Goal: Task Accomplishment & Management: Complete application form

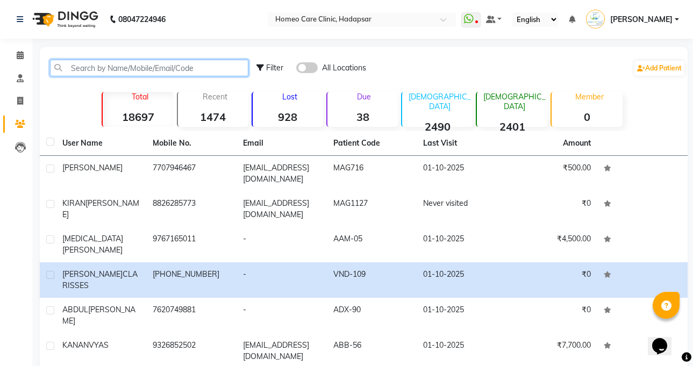
click at [169, 60] on input "text" at bounding box center [149, 68] width 198 height 17
click at [163, 62] on input "text" at bounding box center [149, 68] width 198 height 17
click at [160, 69] on input "text" at bounding box center [149, 68] width 198 height 17
click at [184, 67] on input "text" at bounding box center [149, 68] width 198 height 17
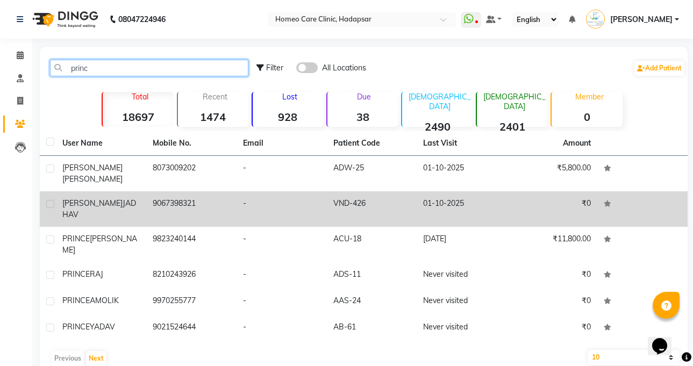
type input "princ"
click at [144, 207] on td "PRINCE DEVIDAS JADHAV" at bounding box center [101, 208] width 90 height 35
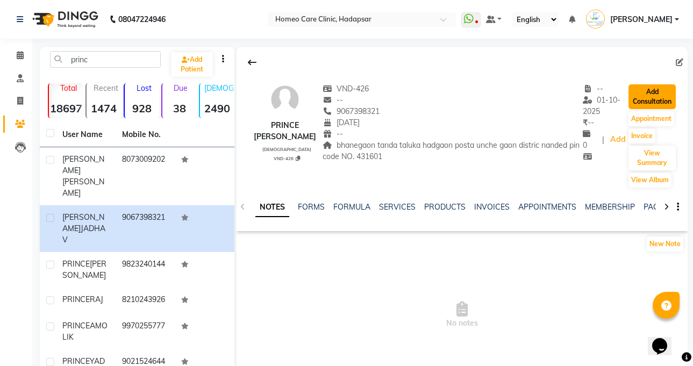
click at [658, 103] on button "Add Consultation" at bounding box center [651, 96] width 47 height 25
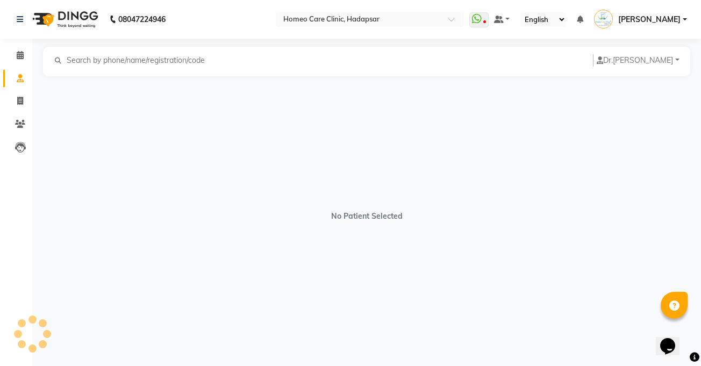
select select "[DEMOGRAPHIC_DATA]"
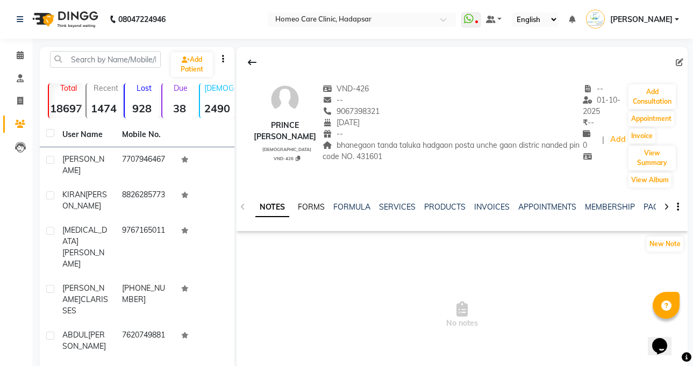
click at [309, 207] on link "FORMS" at bounding box center [311, 207] width 27 height 10
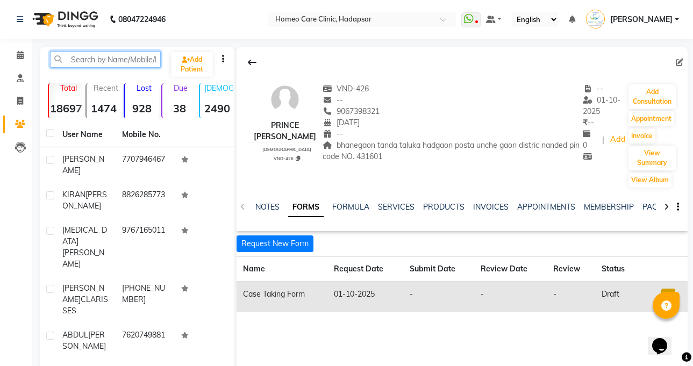
click at [106, 63] on input "text" at bounding box center [105, 59] width 111 height 17
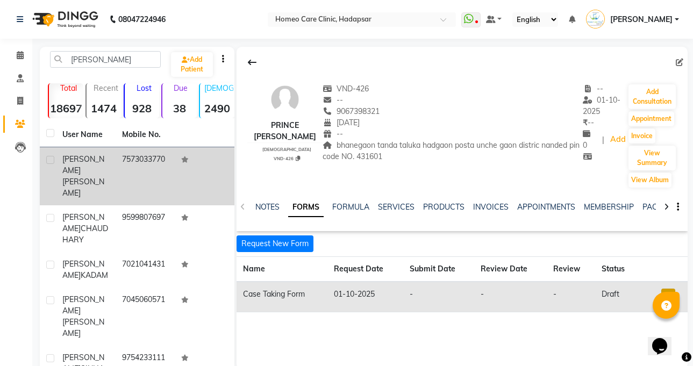
click at [111, 149] on td "ADVAIT CHAWARE" at bounding box center [86, 176] width 60 height 58
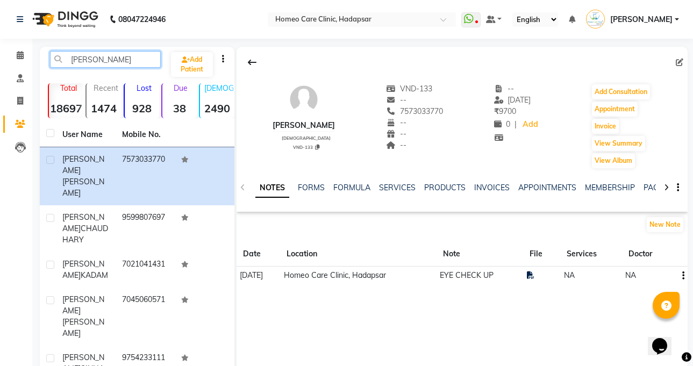
click at [123, 61] on input "advai" at bounding box center [105, 59] width 111 height 17
type input "a"
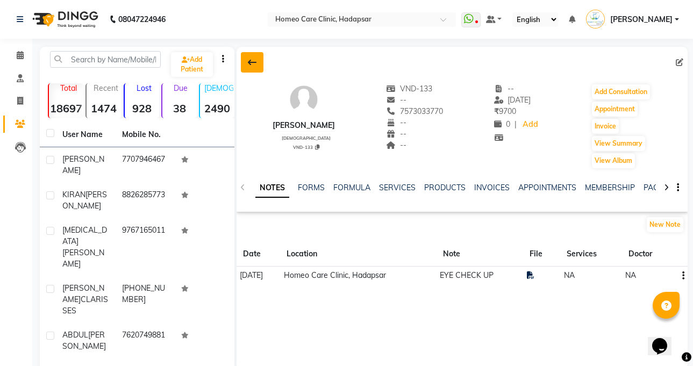
click at [259, 61] on button at bounding box center [252, 62] width 23 height 20
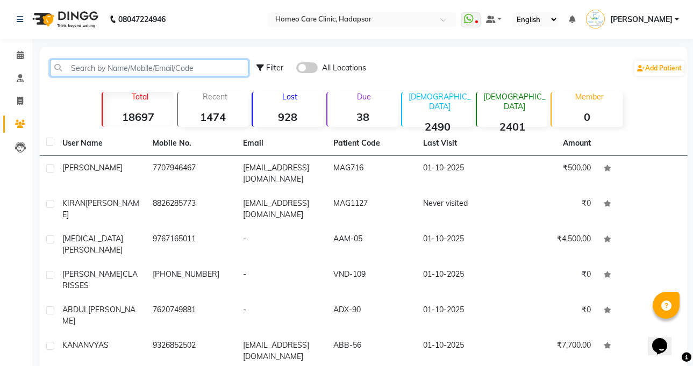
click at [149, 64] on input "text" at bounding box center [149, 68] width 198 height 17
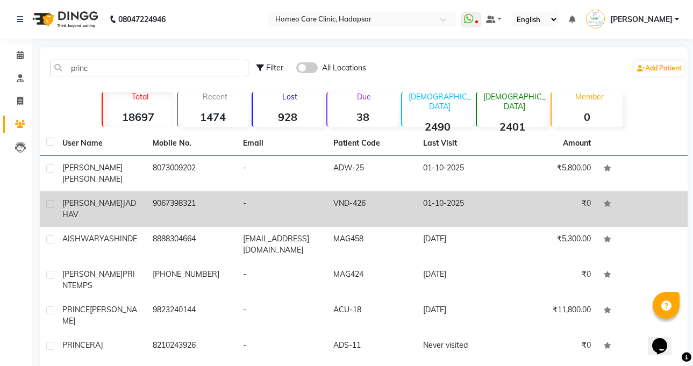
click at [99, 198] on span "[PERSON_NAME]" at bounding box center [92, 203] width 60 height 10
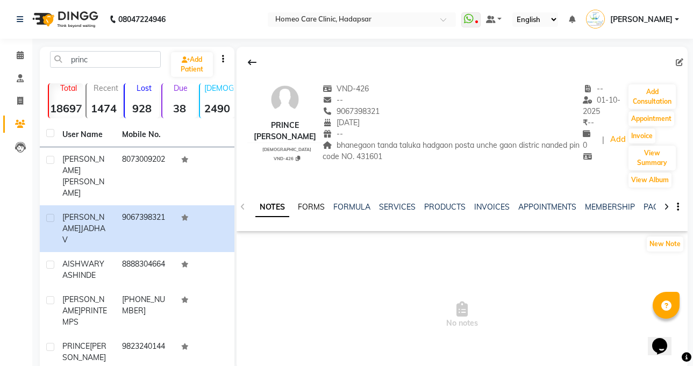
click at [318, 206] on link "FORMS" at bounding box center [311, 207] width 27 height 10
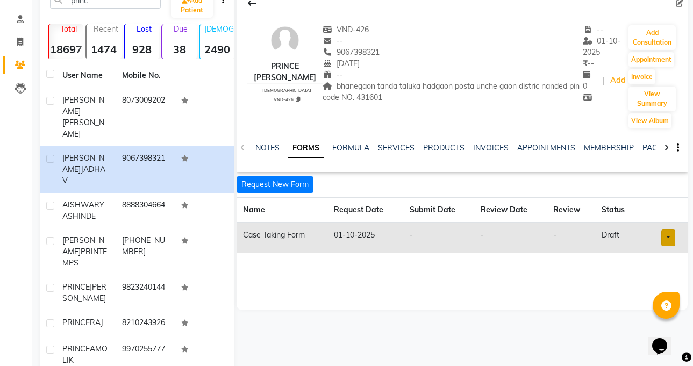
scroll to position [113, 0]
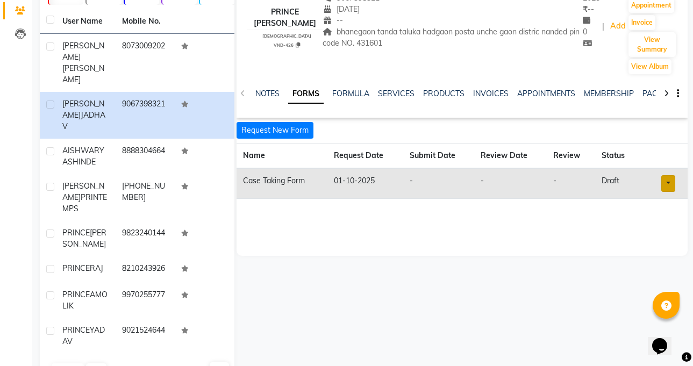
click at [663, 176] on link at bounding box center [668, 183] width 14 height 17
click at [659, 221] on link "Open in staff mode" at bounding box center [639, 223] width 102 height 17
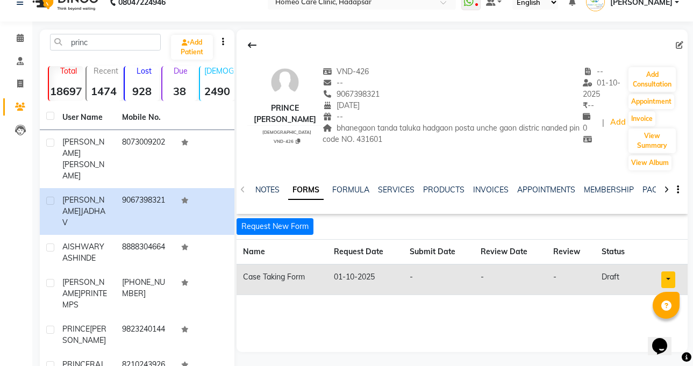
scroll to position [0, 0]
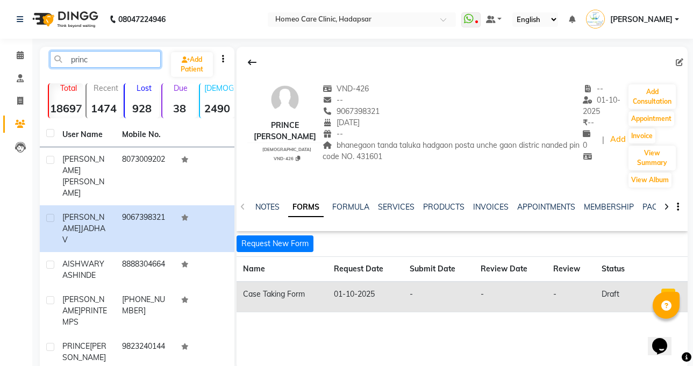
click at [127, 61] on input "princ" at bounding box center [105, 59] width 111 height 17
type input "p"
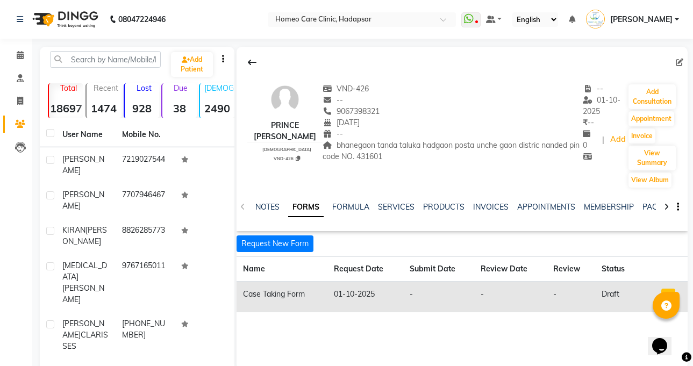
click at [268, 53] on div at bounding box center [461, 62] width 451 height 20
click at [260, 59] on button at bounding box center [252, 62] width 23 height 20
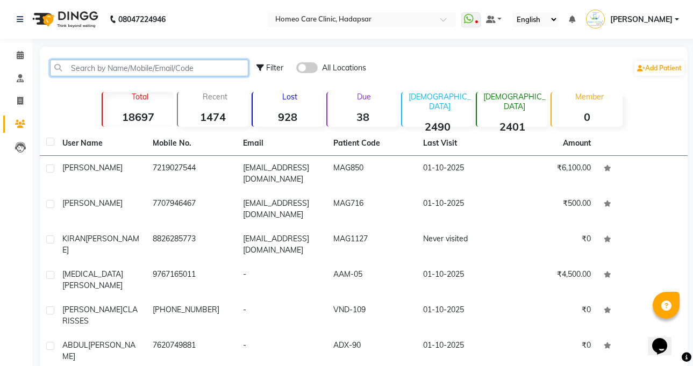
click at [147, 63] on input "text" at bounding box center [149, 68] width 198 height 17
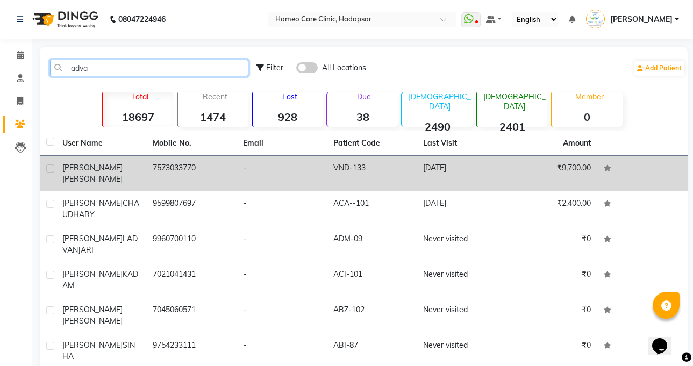
type input "adva"
click at [123, 174] on span "[PERSON_NAME]" at bounding box center [92, 179] width 60 height 10
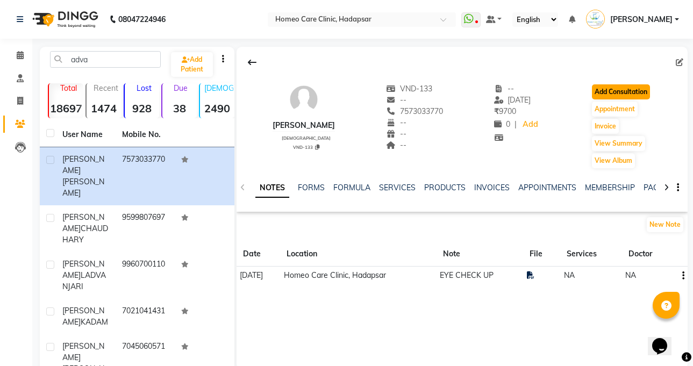
click at [630, 86] on button "Add Consultation" at bounding box center [621, 91] width 58 height 15
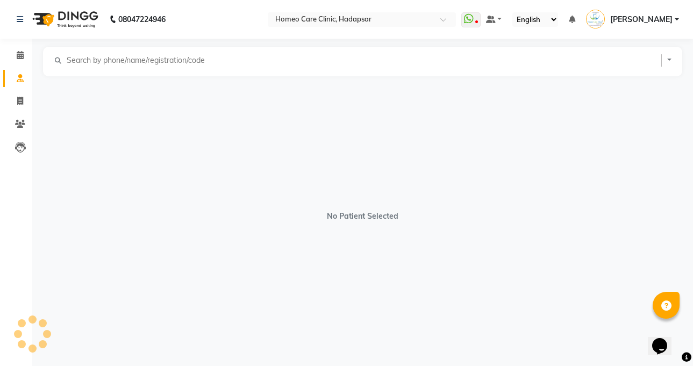
select select "[DEMOGRAPHIC_DATA]"
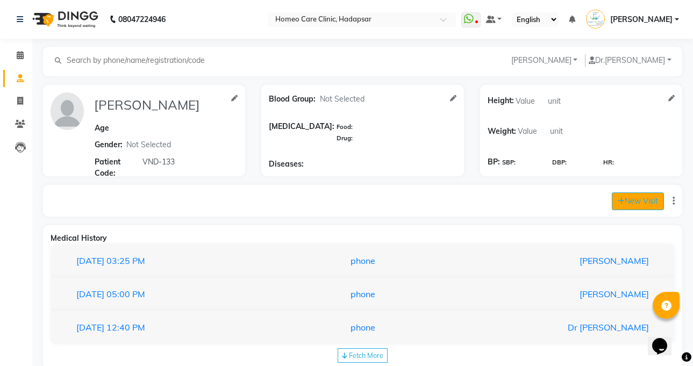
click at [632, 196] on button "New Visit" at bounding box center [638, 201] width 52 height 18
select select "1150"
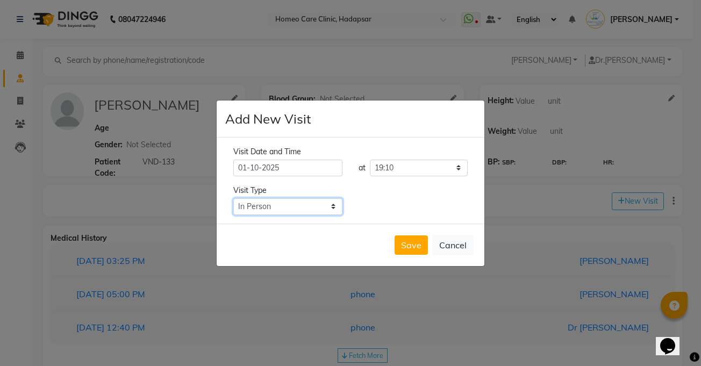
click at [276, 211] on select "Select Type In Person Video Phone Chat" at bounding box center [287, 206] width 109 height 17
select select "phone"
click at [233, 198] on select "Select Type In Person Video Phone Chat" at bounding box center [287, 206] width 109 height 17
click at [418, 241] on button "Save" at bounding box center [410, 244] width 33 height 19
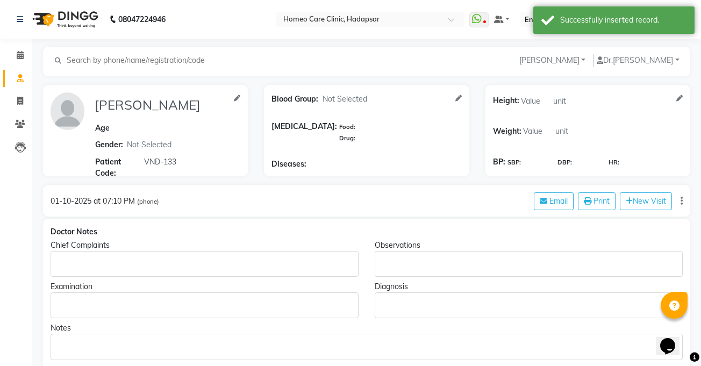
type input "ADVAIT CHAWARE"
select select "[DEMOGRAPHIC_DATA]"
type input "VND-133"
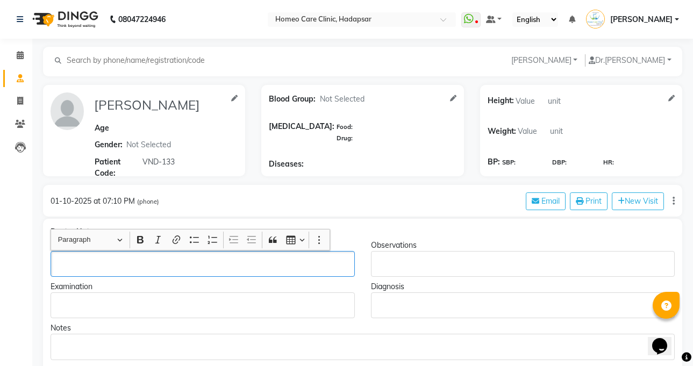
click at [246, 259] on p "Rich Text Editor, main" at bounding box center [202, 264] width 294 height 11
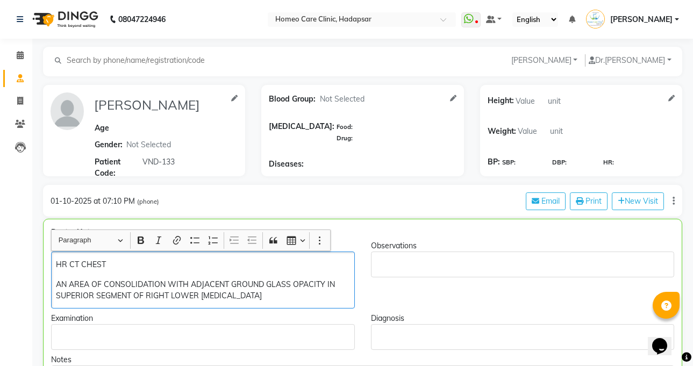
click at [125, 263] on p "HR CT CHEST" at bounding box center [202, 264] width 293 height 11
click at [273, 297] on p "AN AREA OF CONSOLIDATION WITH ADJACENT GROUND GLASS OPACITY IN SUPERIOR SEGMENT…" at bounding box center [202, 290] width 293 height 23
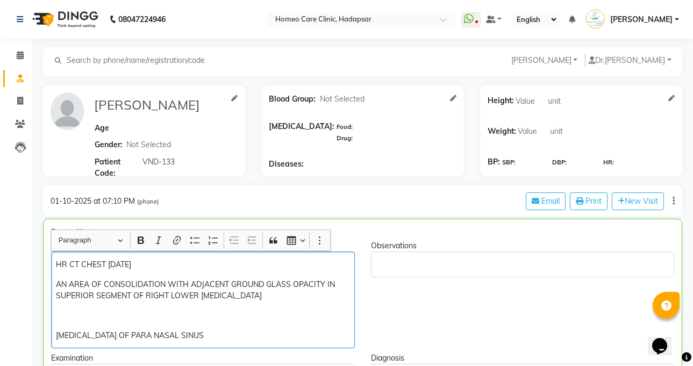
scroll to position [6, 0]
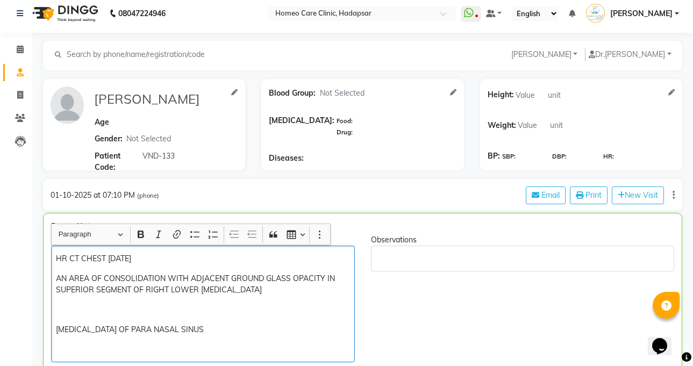
click at [190, 327] on p "CT SCAN OF PARA NASAL SINUS" at bounding box center [202, 329] width 293 height 11
click at [110, 253] on p "HR CT CHEST 4/9/25" at bounding box center [202, 258] width 293 height 11
click at [109, 255] on p "HR CT CHEST 4/9/25" at bounding box center [202, 258] width 293 height 11
copy p "4/9/25"
click at [199, 322] on div "HR CT CHEST 4/9/25 AN AREA OF CONSOLIDATION WITH ADJACENT GROUND GLASS OPACITY …" at bounding box center [203, 304] width 304 height 117
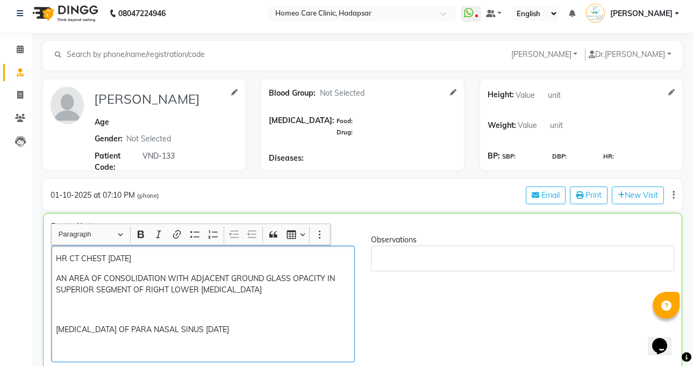
click at [153, 347] on p "Rich Text Editor, main" at bounding box center [202, 349] width 293 height 11
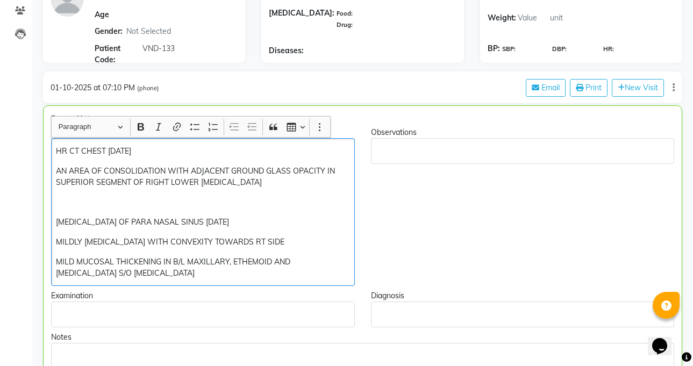
scroll to position [131, 0]
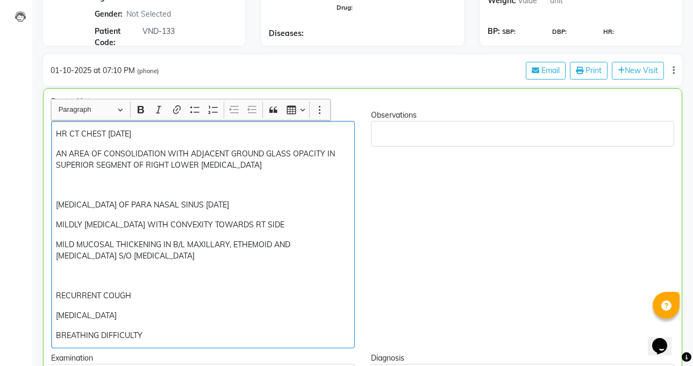
click at [246, 259] on p "MILD MUCOSAL THICKENING IN B/L MAXILLARY, ETHEMOID AND SPHENOID SINUS S/O SINUS…" at bounding box center [202, 250] width 293 height 23
click at [184, 327] on div "HR CT CHEST 4/9/25 AN AREA OF CONSOLIDATION WITH ADJACENT GROUND GLASS OPACITY …" at bounding box center [203, 234] width 304 height 227
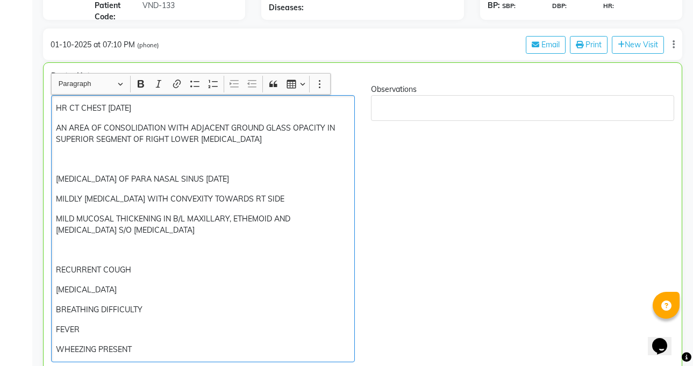
scroll to position [176, 0]
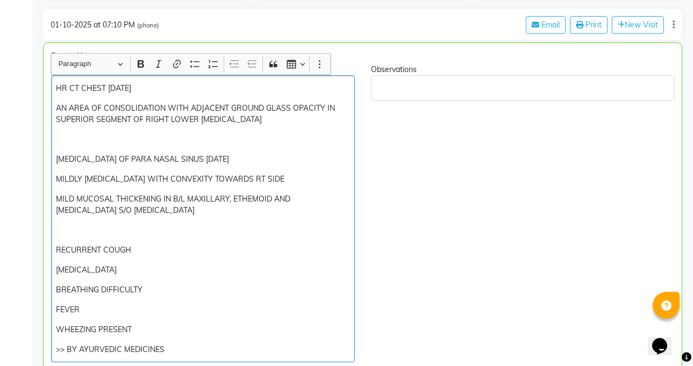
click at [141, 260] on div "HR CT CHEST 4/9/25 AN AREA OF CONSOLIDATION WITH ADJACENT GROUND GLASS OPACITY …" at bounding box center [203, 218] width 304 height 287
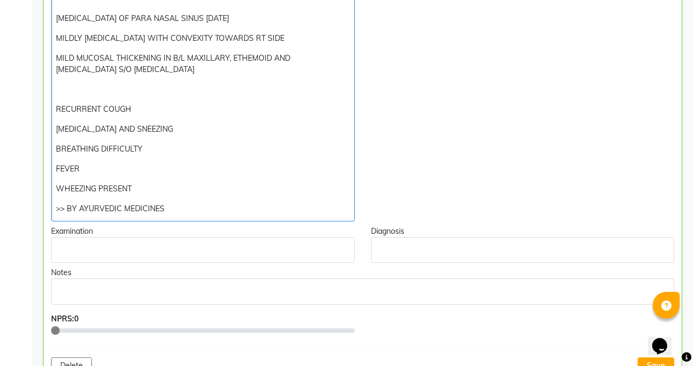
scroll to position [382, 0]
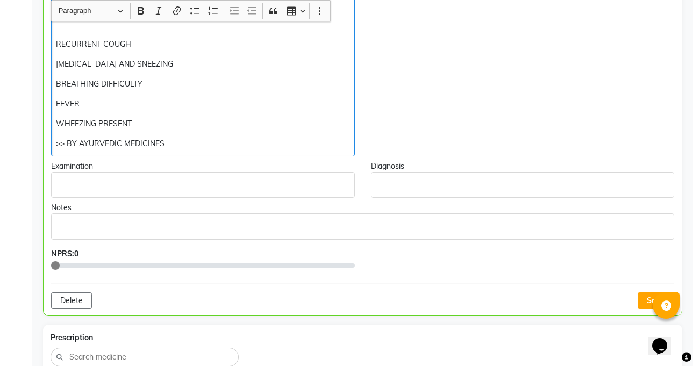
click at [238, 143] on p ">> BY AYURVEDIC MEDICINES" at bounding box center [202, 143] width 293 height 11
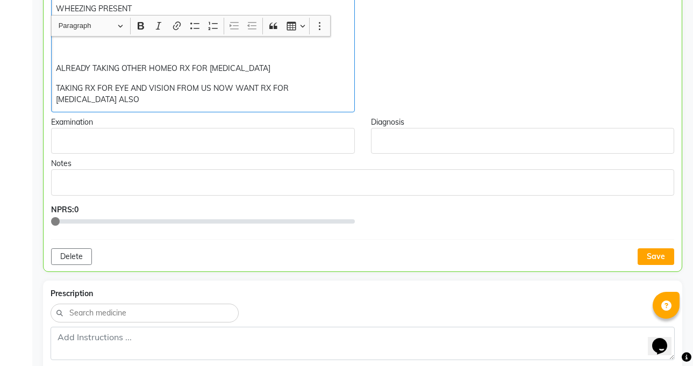
scroll to position [512, 0]
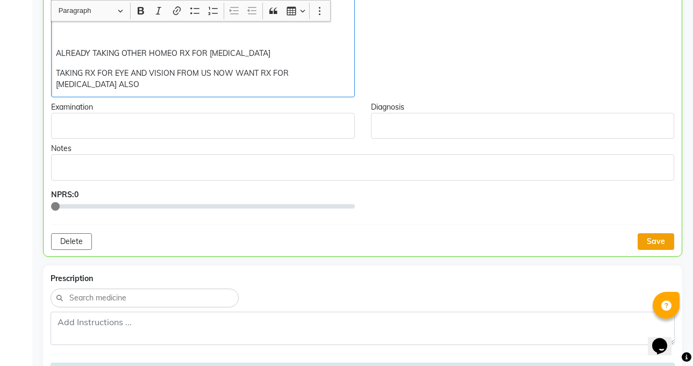
click at [659, 233] on button "Save" at bounding box center [655, 241] width 37 height 17
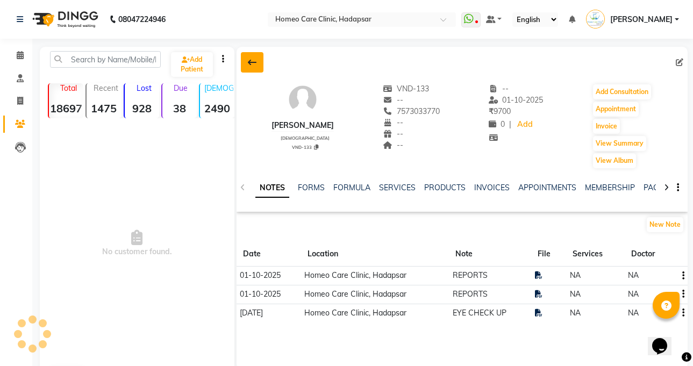
click at [261, 58] on button at bounding box center [252, 62] width 23 height 20
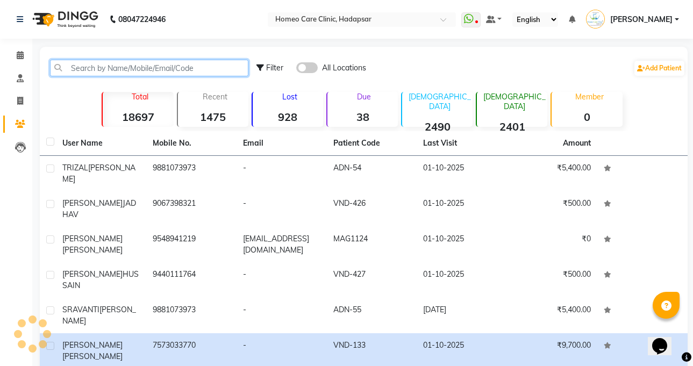
click at [159, 63] on input "text" at bounding box center [149, 68] width 198 height 17
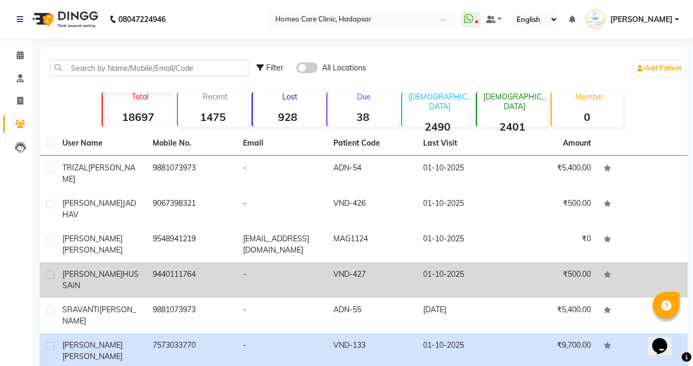
click at [130, 270] on div "DR AYUB HUSSAIN" at bounding box center [100, 280] width 77 height 23
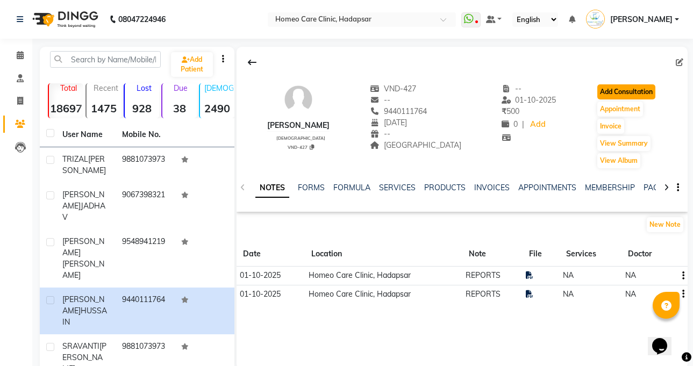
click at [632, 90] on button "Add Consultation" at bounding box center [626, 91] width 58 height 15
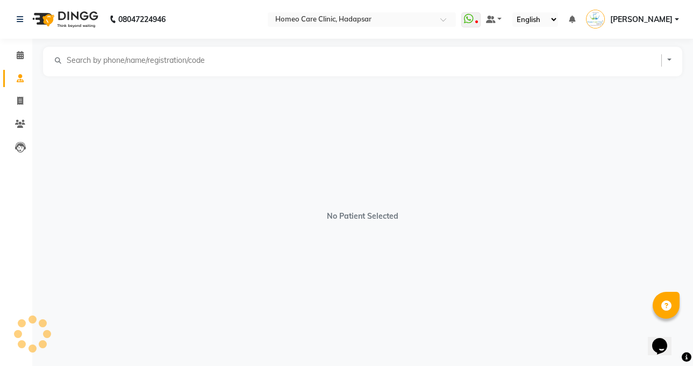
select select "[DEMOGRAPHIC_DATA]"
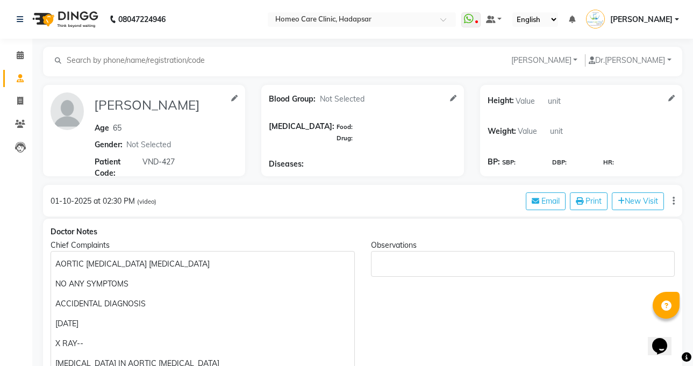
click at [246, 259] on p "AORTIC KNUCKLE CALCIFICATION" at bounding box center [202, 264] width 294 height 11
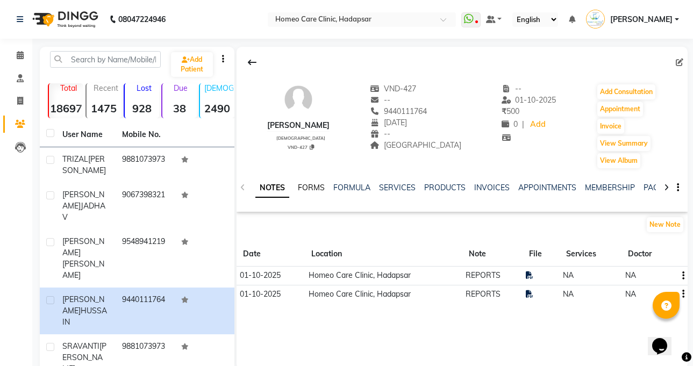
click at [312, 186] on link "FORMS" at bounding box center [311, 188] width 27 height 10
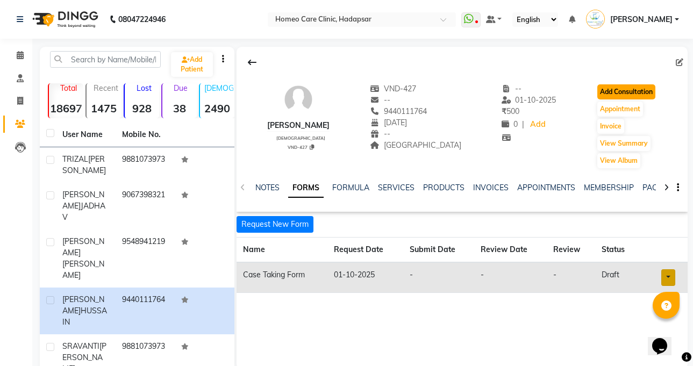
click at [640, 86] on button "Add Consultation" at bounding box center [626, 91] width 58 height 15
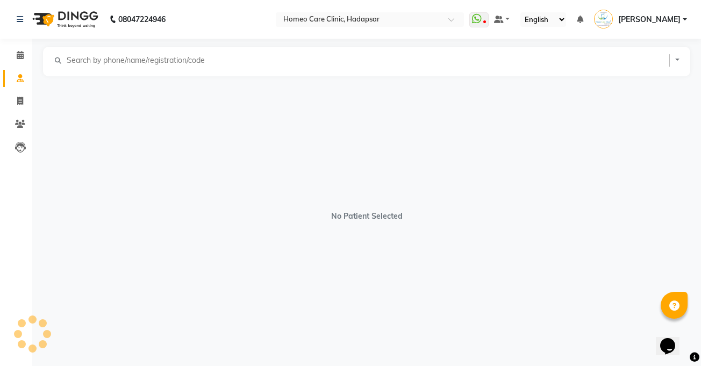
select select "[DEMOGRAPHIC_DATA]"
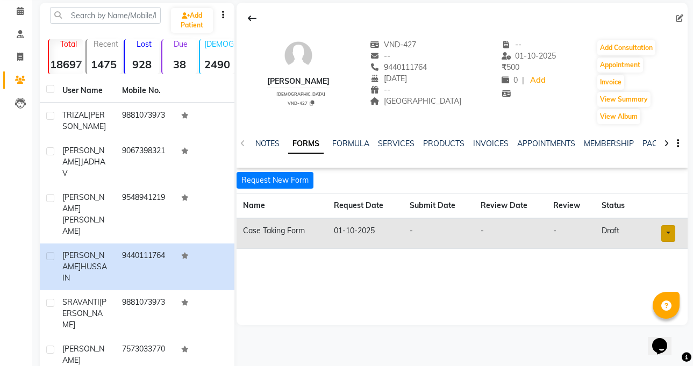
scroll to position [66, 0]
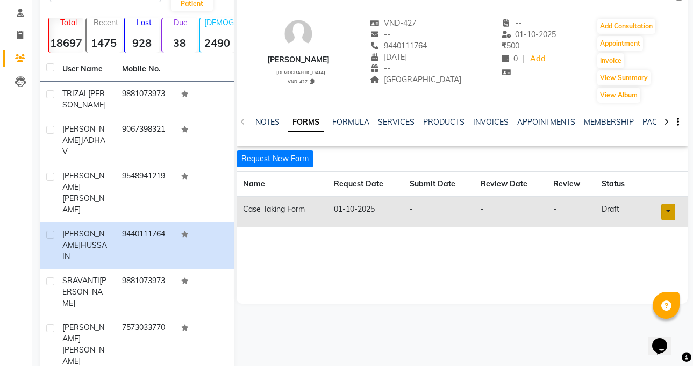
click at [674, 214] on link at bounding box center [668, 212] width 14 height 17
click at [657, 244] on link "Open in staff mode" at bounding box center [639, 251] width 102 height 17
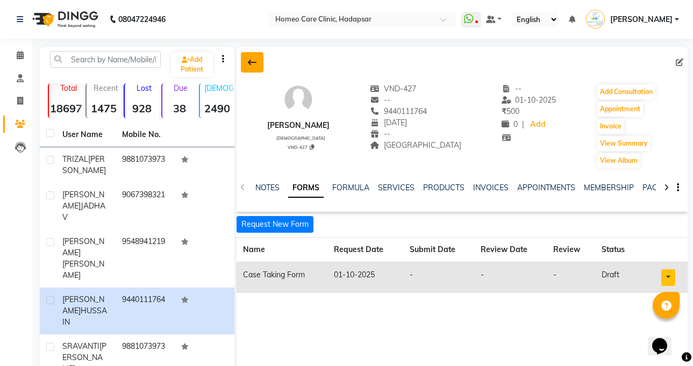
click at [254, 58] on button at bounding box center [252, 62] width 23 height 20
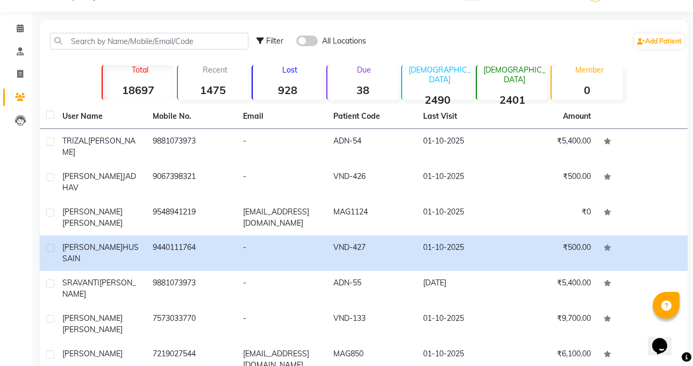
scroll to position [54, 0]
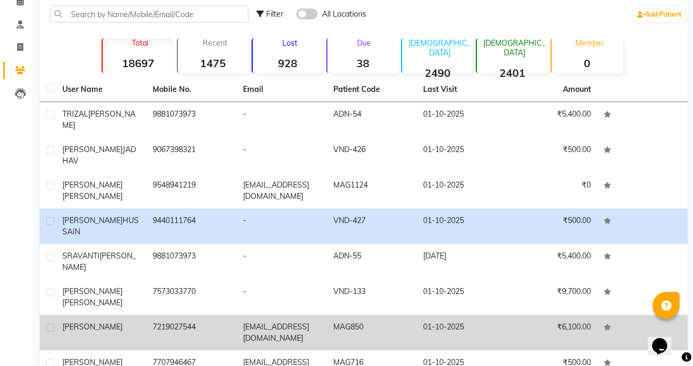
click at [235, 315] on td "7219027544" at bounding box center [191, 332] width 90 height 35
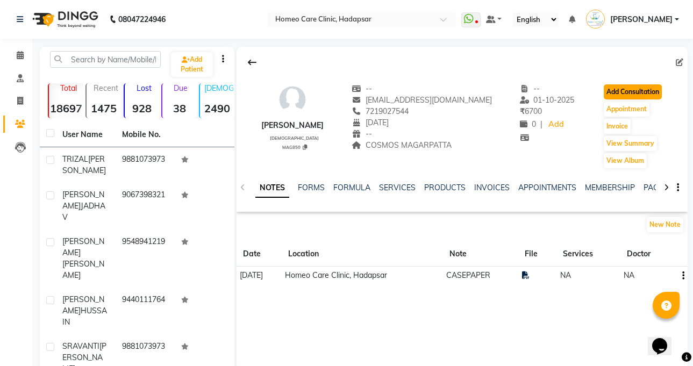
click at [631, 89] on button "Add Consultation" at bounding box center [633, 91] width 58 height 15
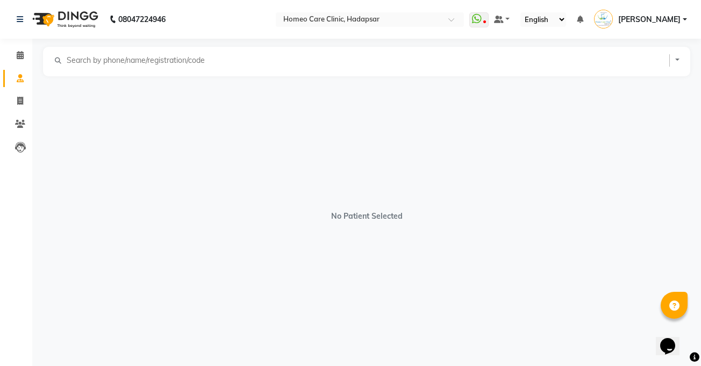
select select "female"
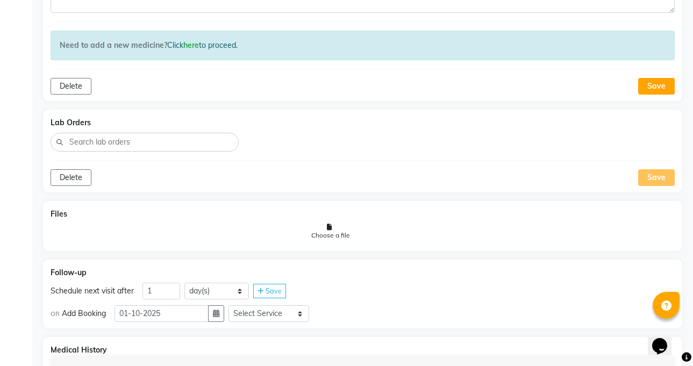
scroll to position [853, 0]
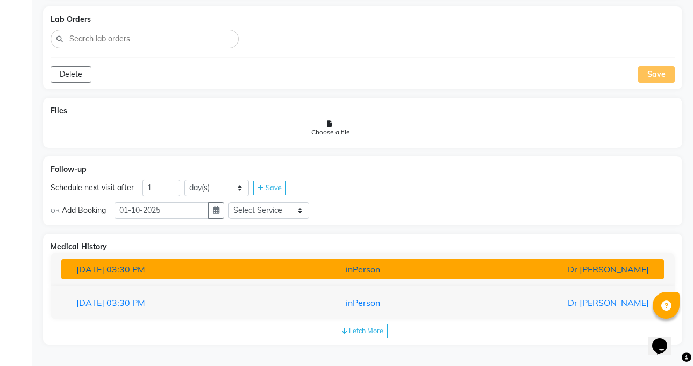
click at [381, 270] on div "inPerson" at bounding box center [362, 269] width 196 height 13
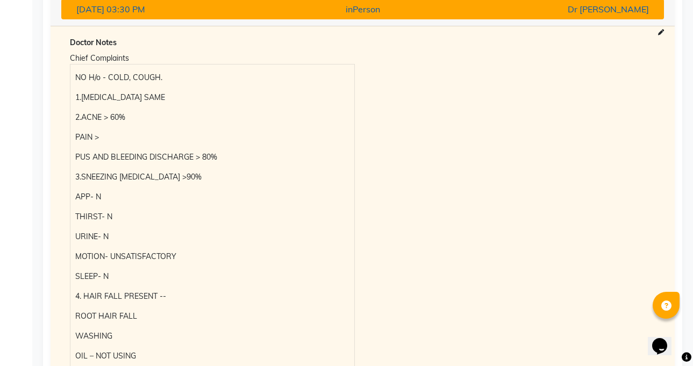
scroll to position [1114, 0]
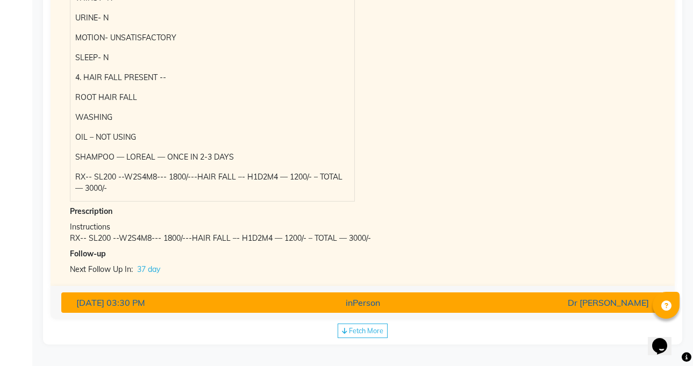
click at [393, 307] on div "inPerson" at bounding box center [362, 302] width 196 height 13
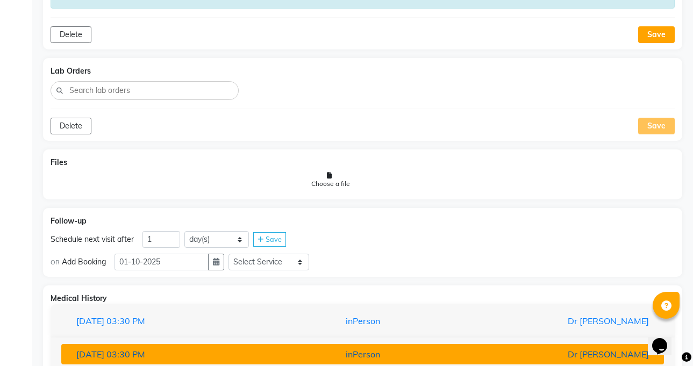
scroll to position [875, 0]
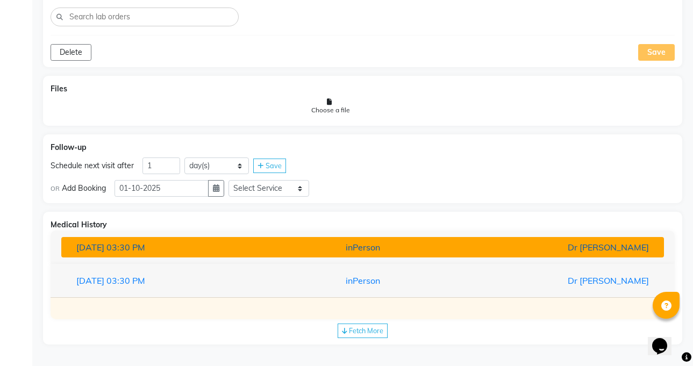
click at [401, 247] on div "inPerson" at bounding box center [362, 247] width 196 height 13
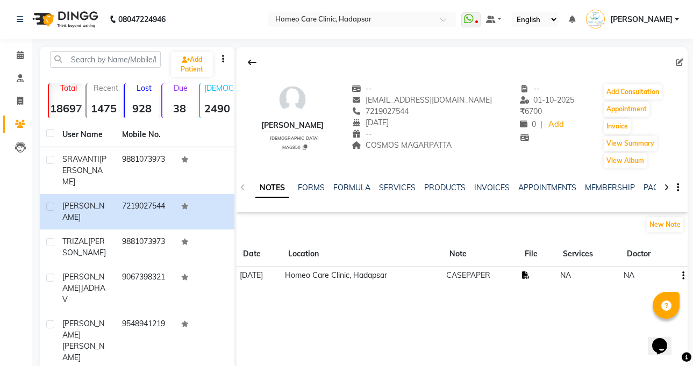
click at [529, 276] on icon at bounding box center [526, 275] width 8 height 8
click at [248, 58] on button at bounding box center [252, 62] width 23 height 20
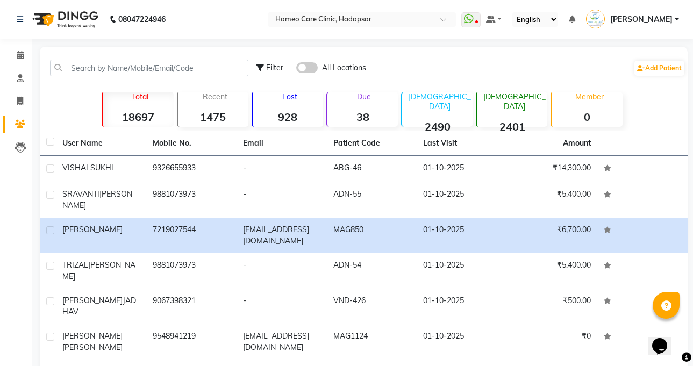
click at [248, 58] on div "Filter All Locations Add Patient" at bounding box center [363, 68] width 643 height 34
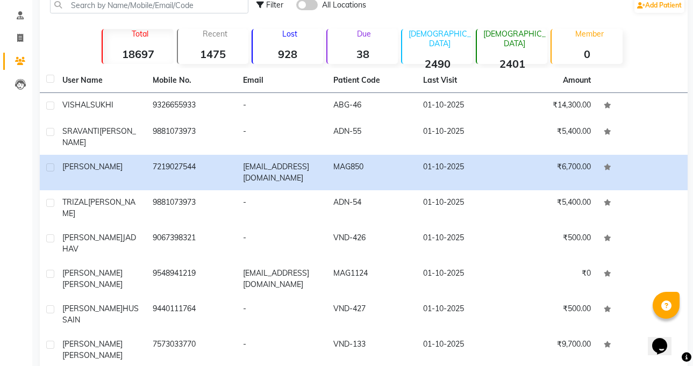
scroll to position [66, 0]
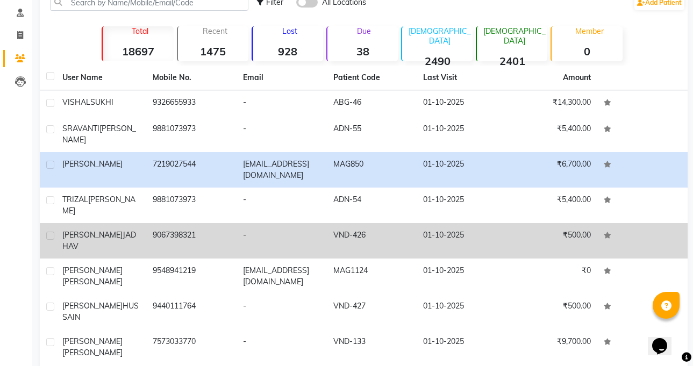
click at [124, 235] on div "PRINCE DEVIDAS JADHAV" at bounding box center [100, 240] width 77 height 23
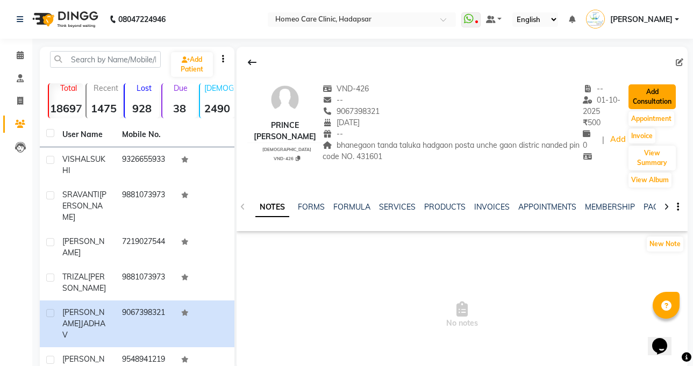
click at [654, 93] on button "Add Consultation" at bounding box center [651, 96] width 47 height 25
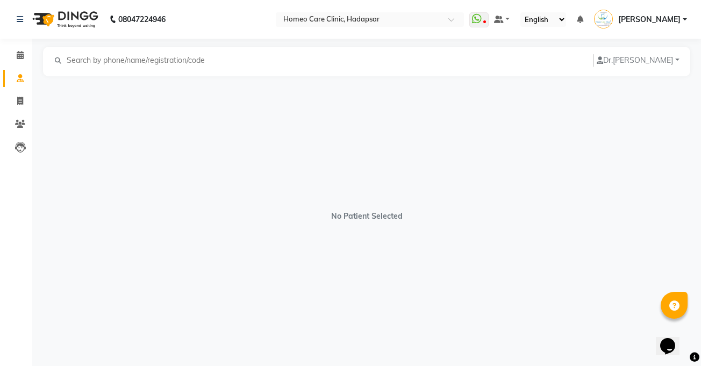
select select "[DEMOGRAPHIC_DATA]"
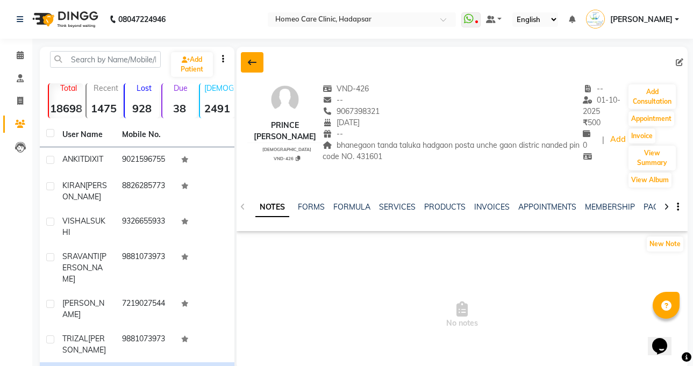
click at [253, 62] on icon at bounding box center [252, 62] width 9 height 9
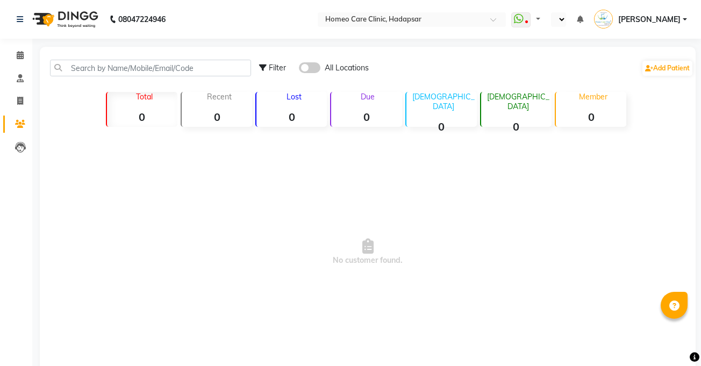
select select "en"
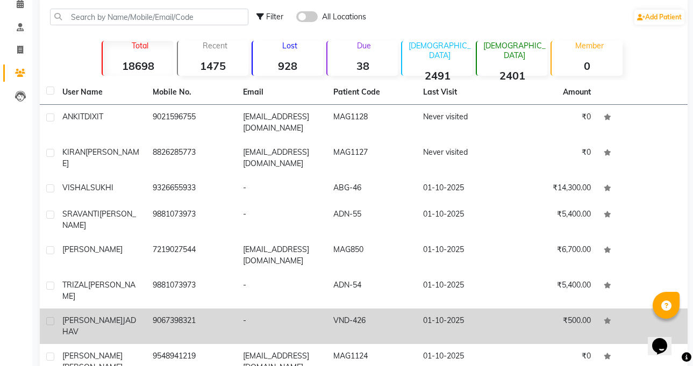
click at [116, 315] on span "[PERSON_NAME]" at bounding box center [92, 320] width 60 height 10
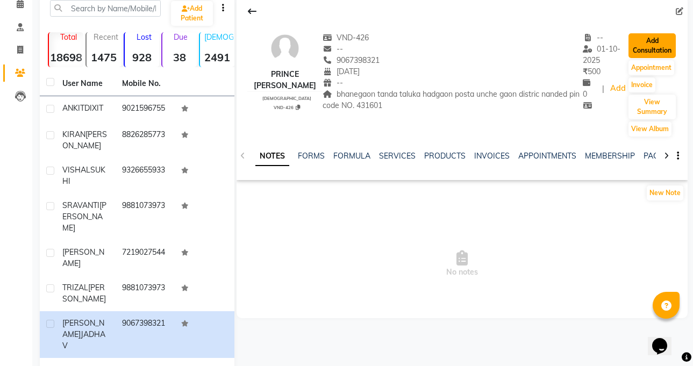
click at [657, 39] on button "Add Consultation" at bounding box center [651, 45] width 47 height 25
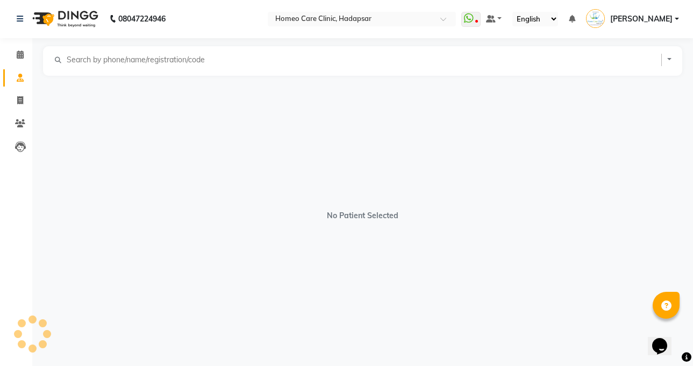
scroll to position [1, 0]
select select "[DEMOGRAPHIC_DATA]"
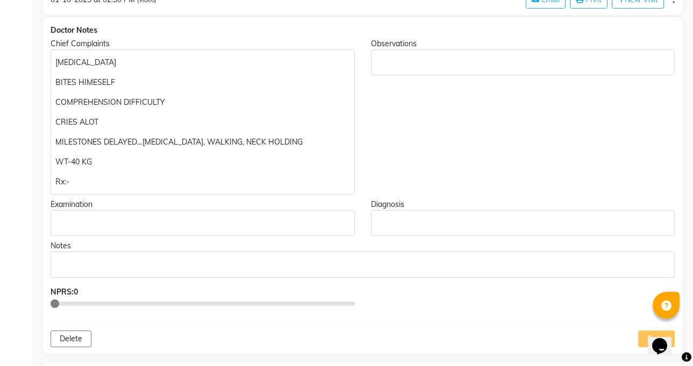
scroll to position [204, 0]
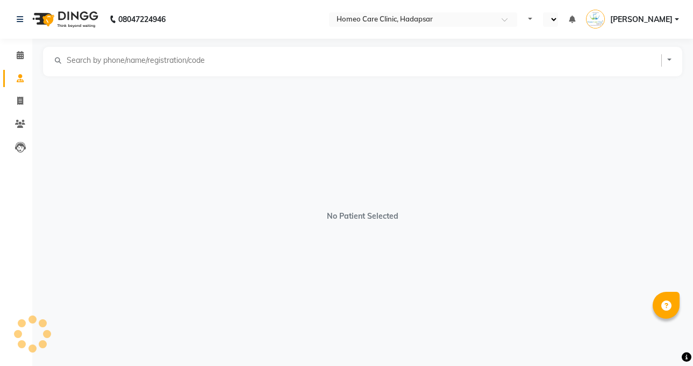
select select "en"
select select "[DEMOGRAPHIC_DATA]"
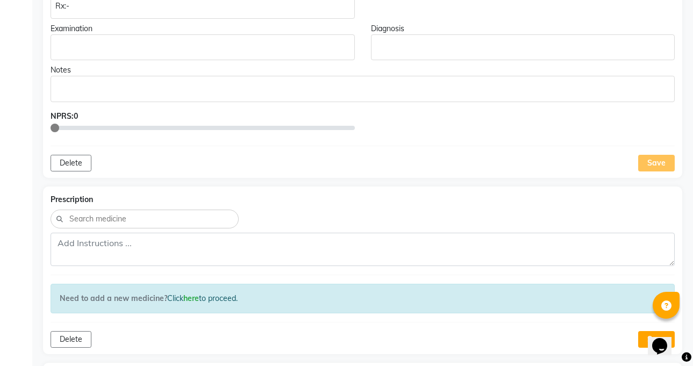
scroll to position [378, 0]
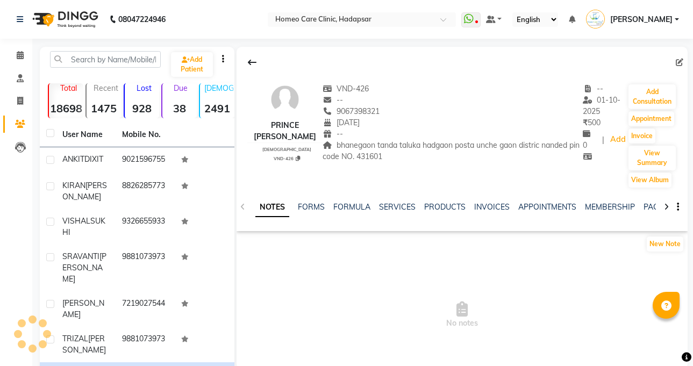
select select "en"
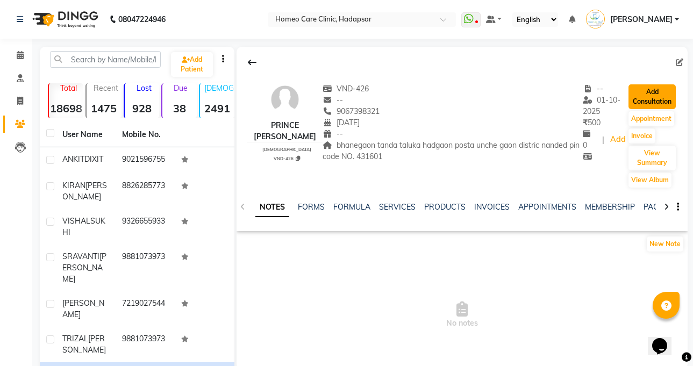
click at [662, 91] on button "Add Consultation" at bounding box center [651, 96] width 47 height 25
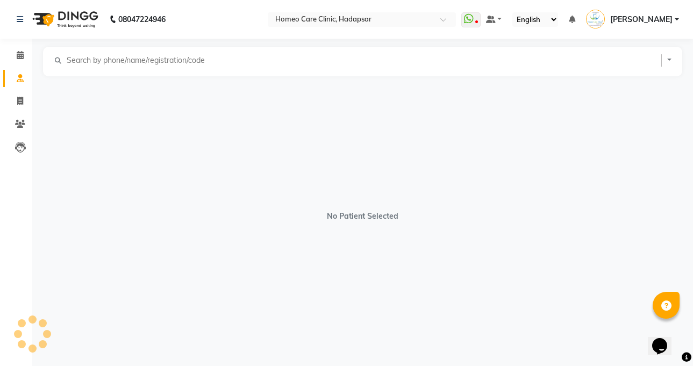
select select "[DEMOGRAPHIC_DATA]"
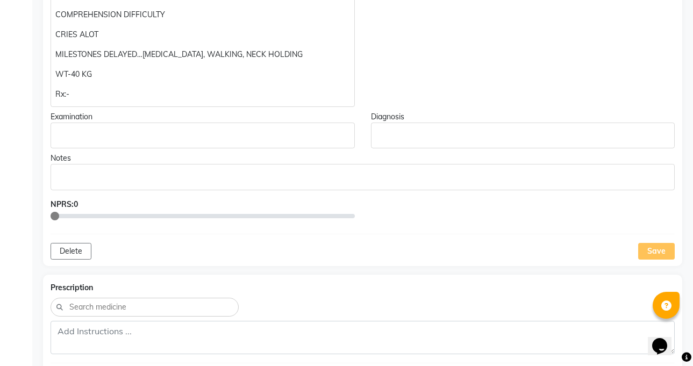
scroll to position [296, 0]
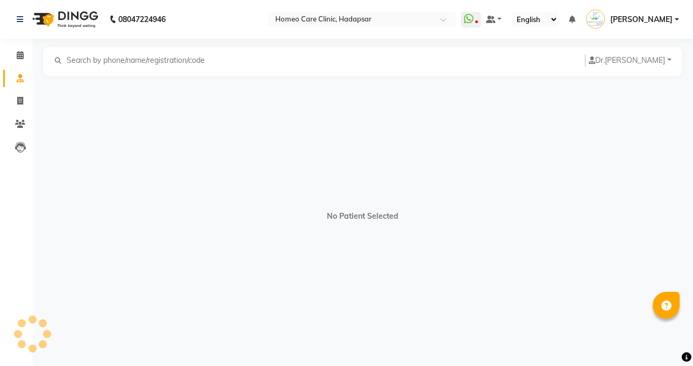
select select "en"
select select "[DEMOGRAPHIC_DATA]"
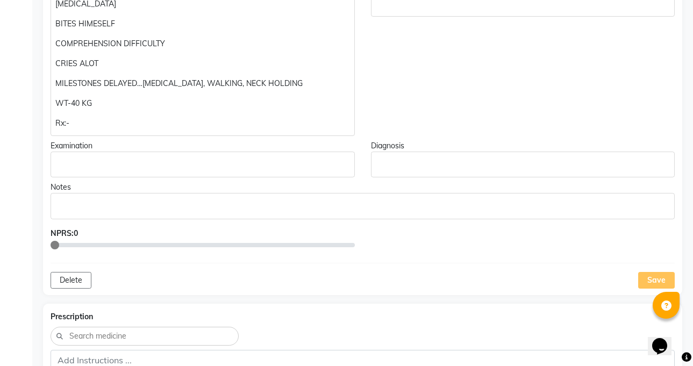
scroll to position [258, 0]
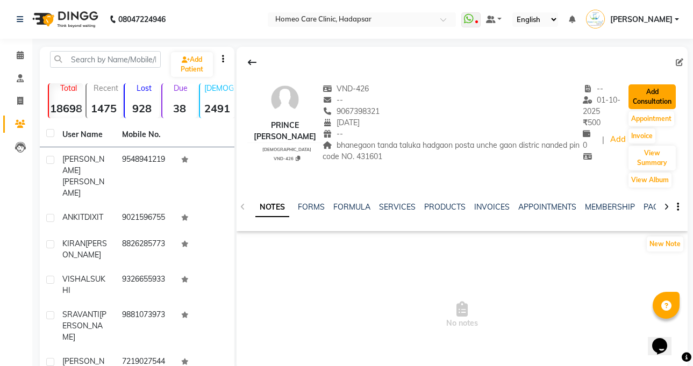
click at [630, 91] on button "Add Consultation" at bounding box center [651, 96] width 47 height 25
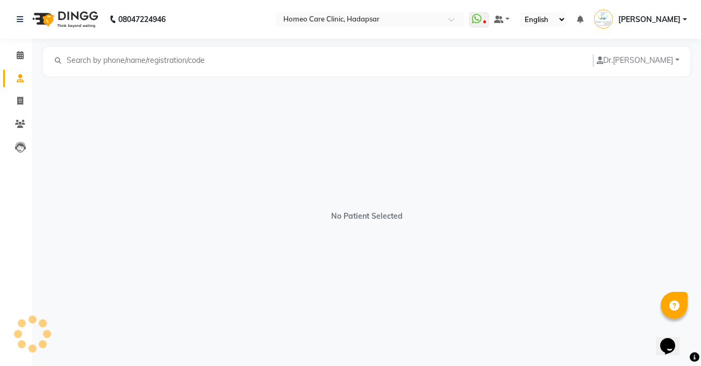
select select "[DEMOGRAPHIC_DATA]"
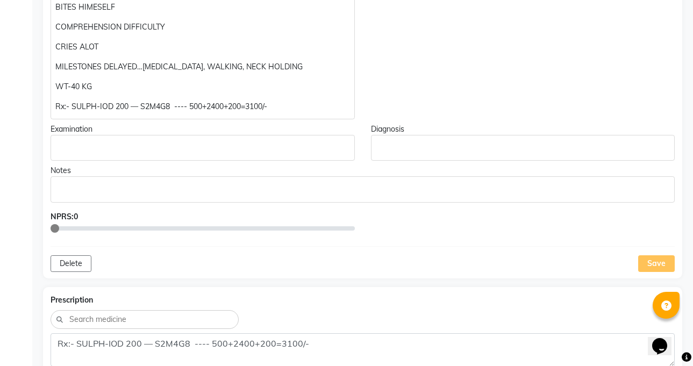
scroll to position [301, 0]
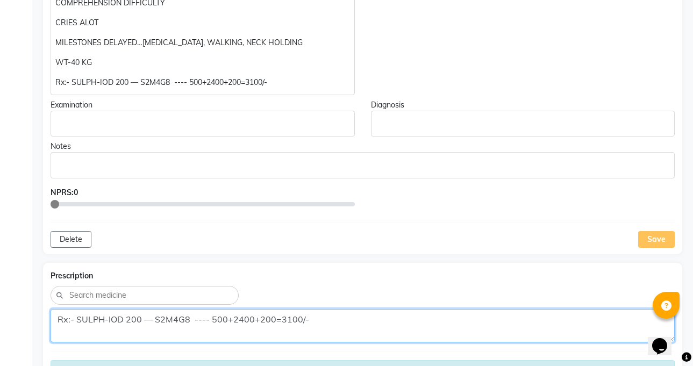
click at [509, 310] on textarea "Rx:- SULPH-IOD 200 — S2M4G8 ---- 500+2400+200=3100/-" at bounding box center [363, 325] width 624 height 33
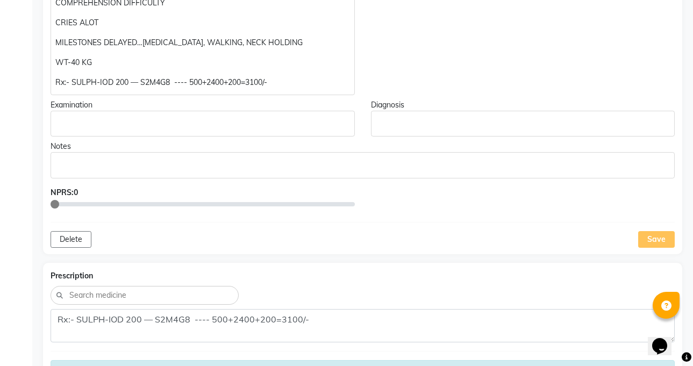
click at [451, 264] on div "Prescription Rx:- SULPH-IOD 200 — S2M4G8 ---- 500+2400+200=3100/- Need to add a…" at bounding box center [362, 347] width 639 height 168
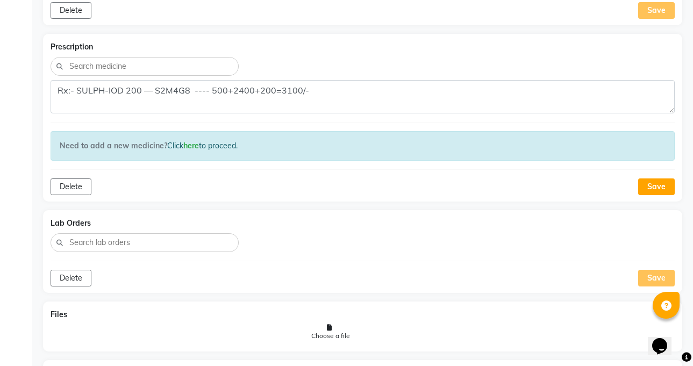
scroll to position [586, 0]
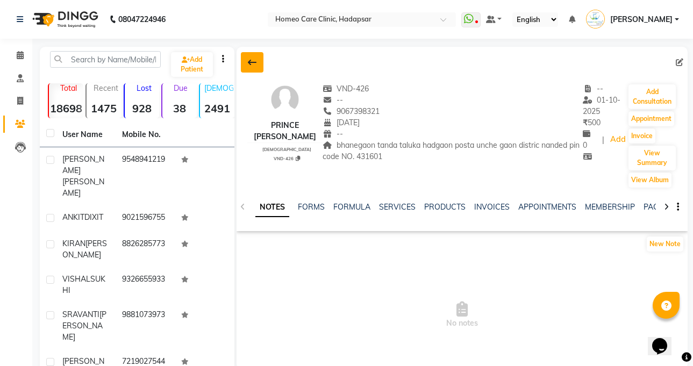
click at [248, 64] on icon at bounding box center [252, 62] width 9 height 9
